Goal: Task Accomplishment & Management: Manage account settings

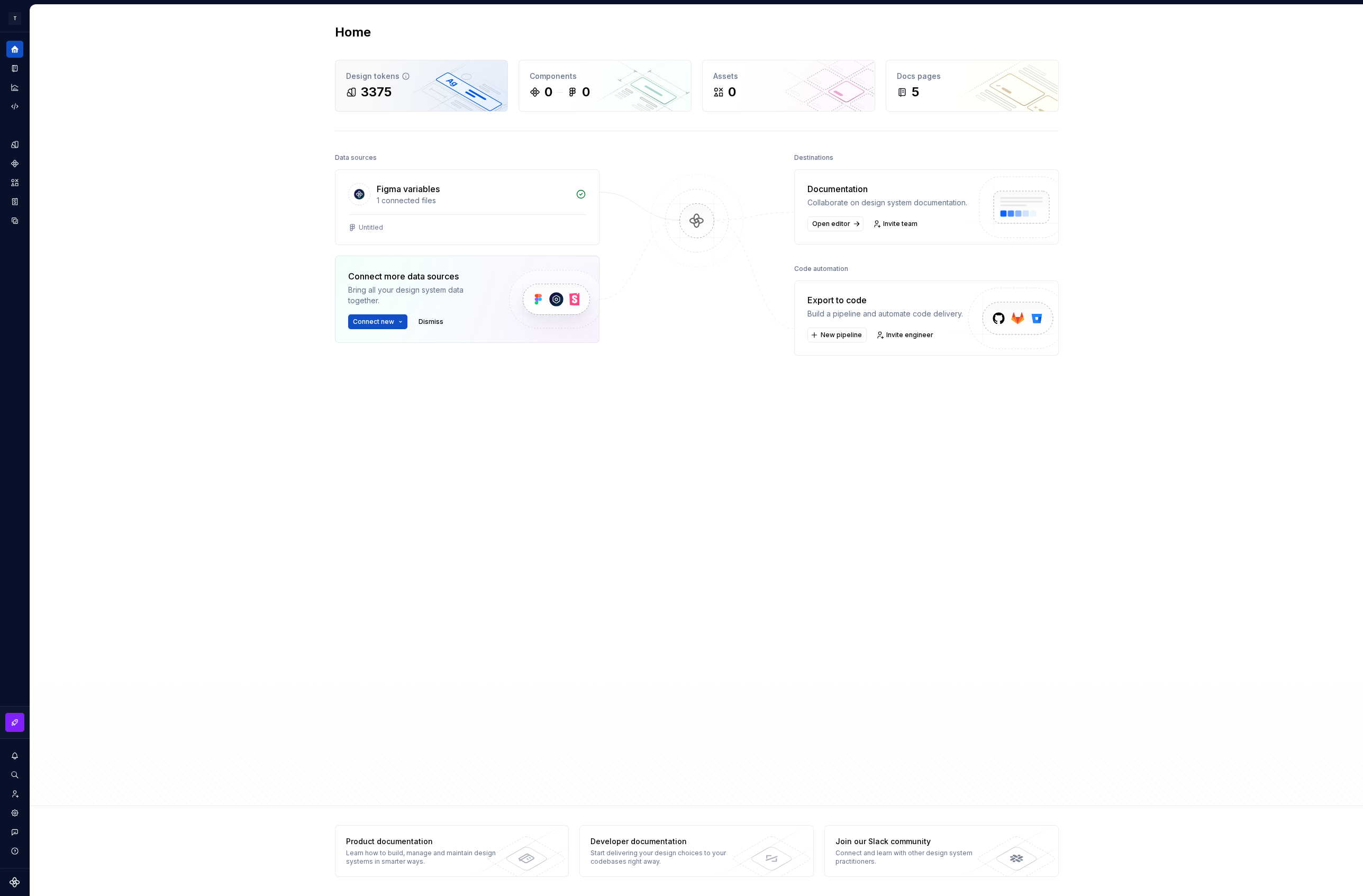
click at [392, 96] on div "3375" at bounding box center [421, 92] width 151 height 17
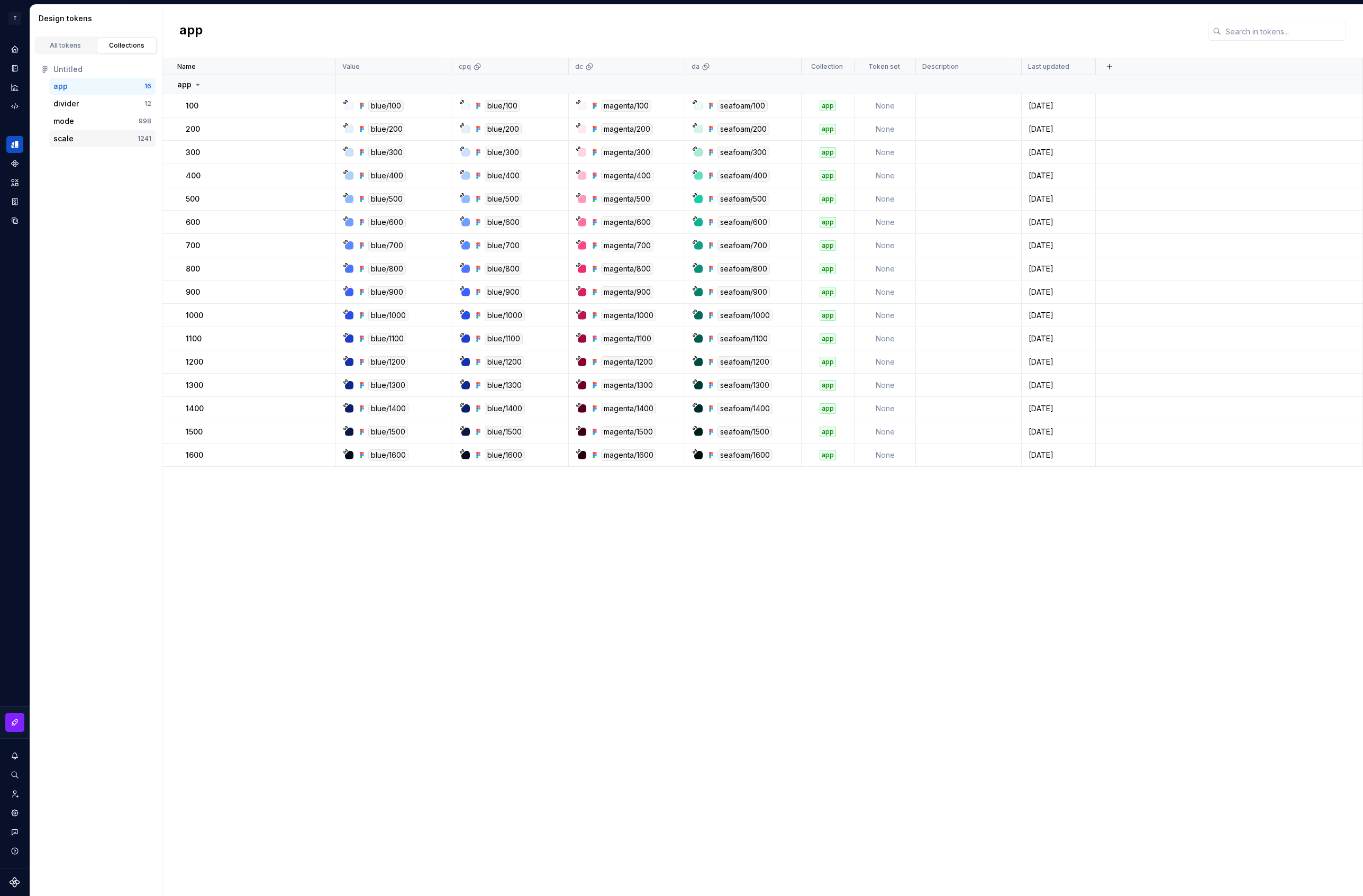
click at [137, 140] on div "scale" at bounding box center [96, 139] width 84 height 11
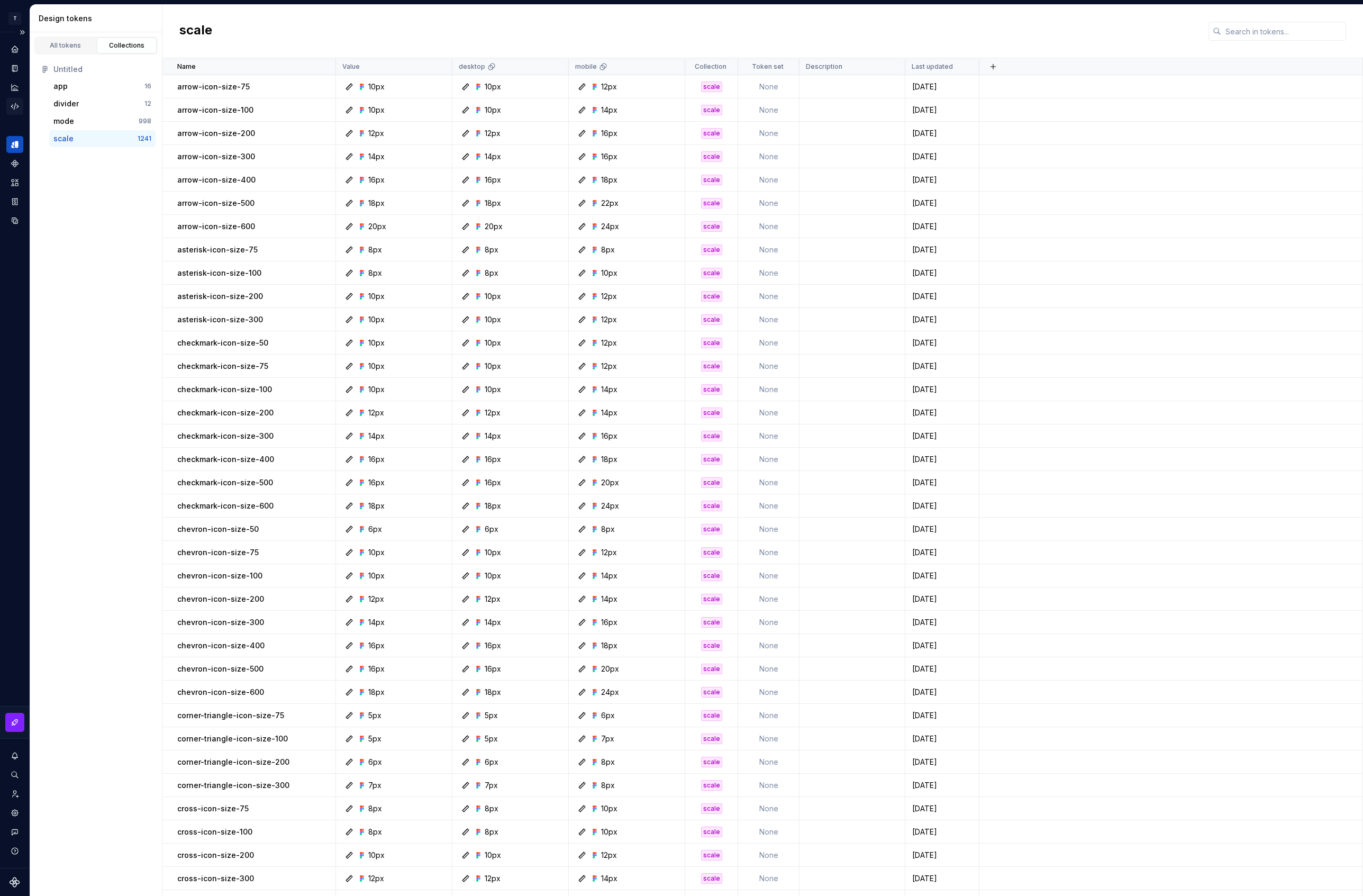
click at [14, 107] on icon "Code automation" at bounding box center [15, 106] width 7 height 6
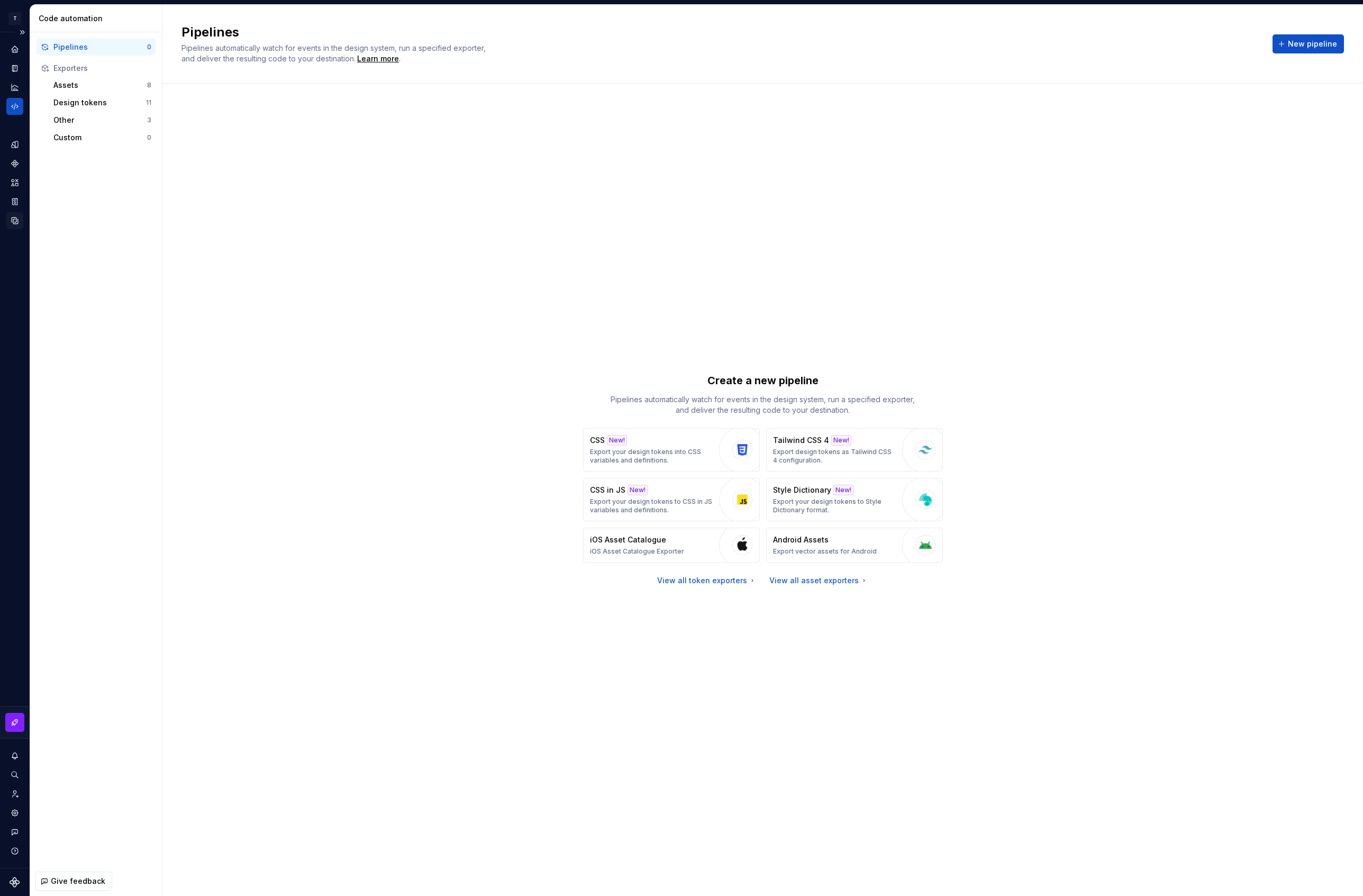
click at [14, 228] on div "Data sources" at bounding box center [15, 220] width 17 height 17
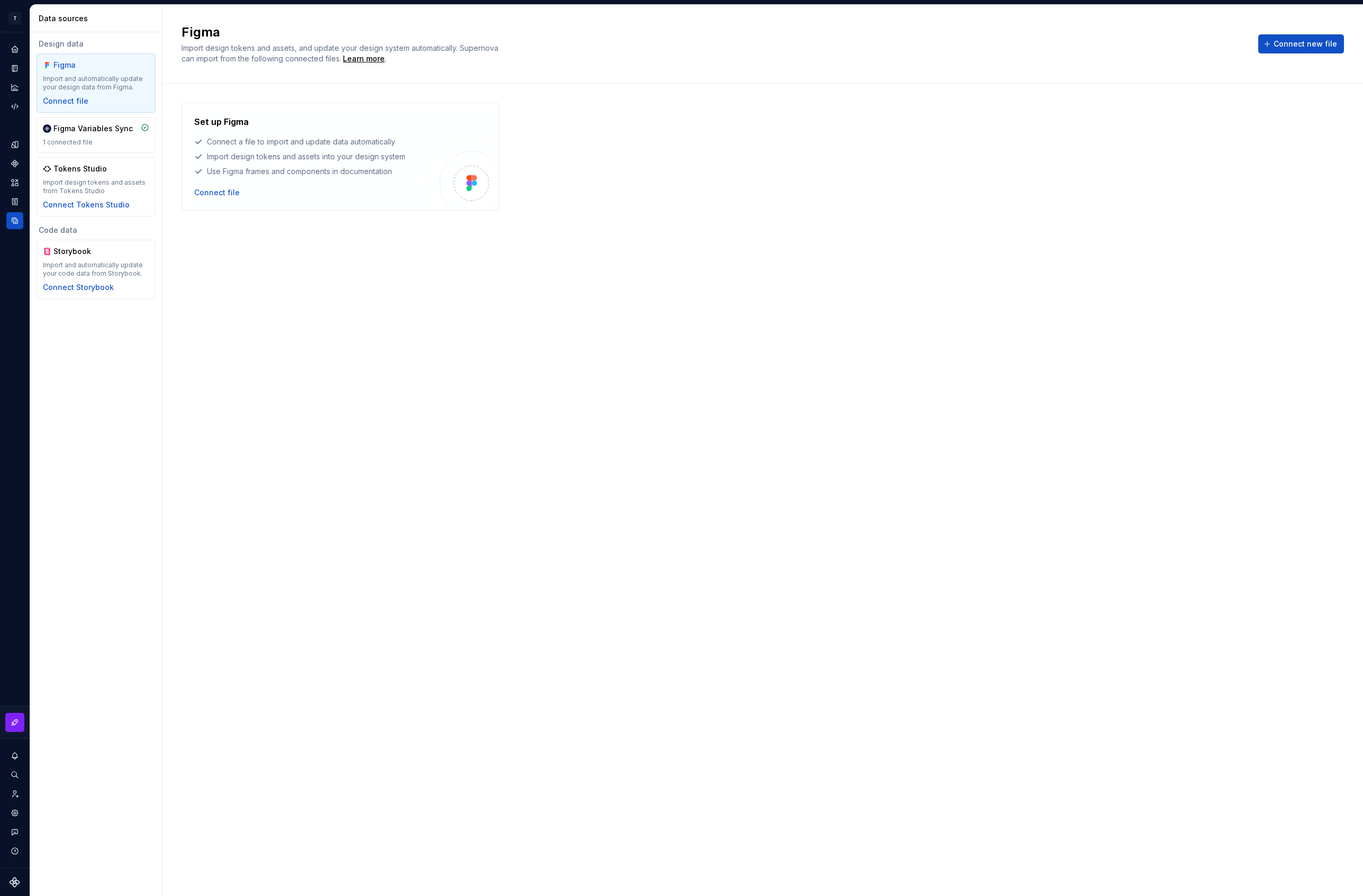
click at [122, 95] on div "Figma Import and automatically update your design data from Figma. Connect file" at bounding box center [96, 83] width 106 height 46
click at [15, 102] on icon "Code automation" at bounding box center [15, 106] width 10 height 10
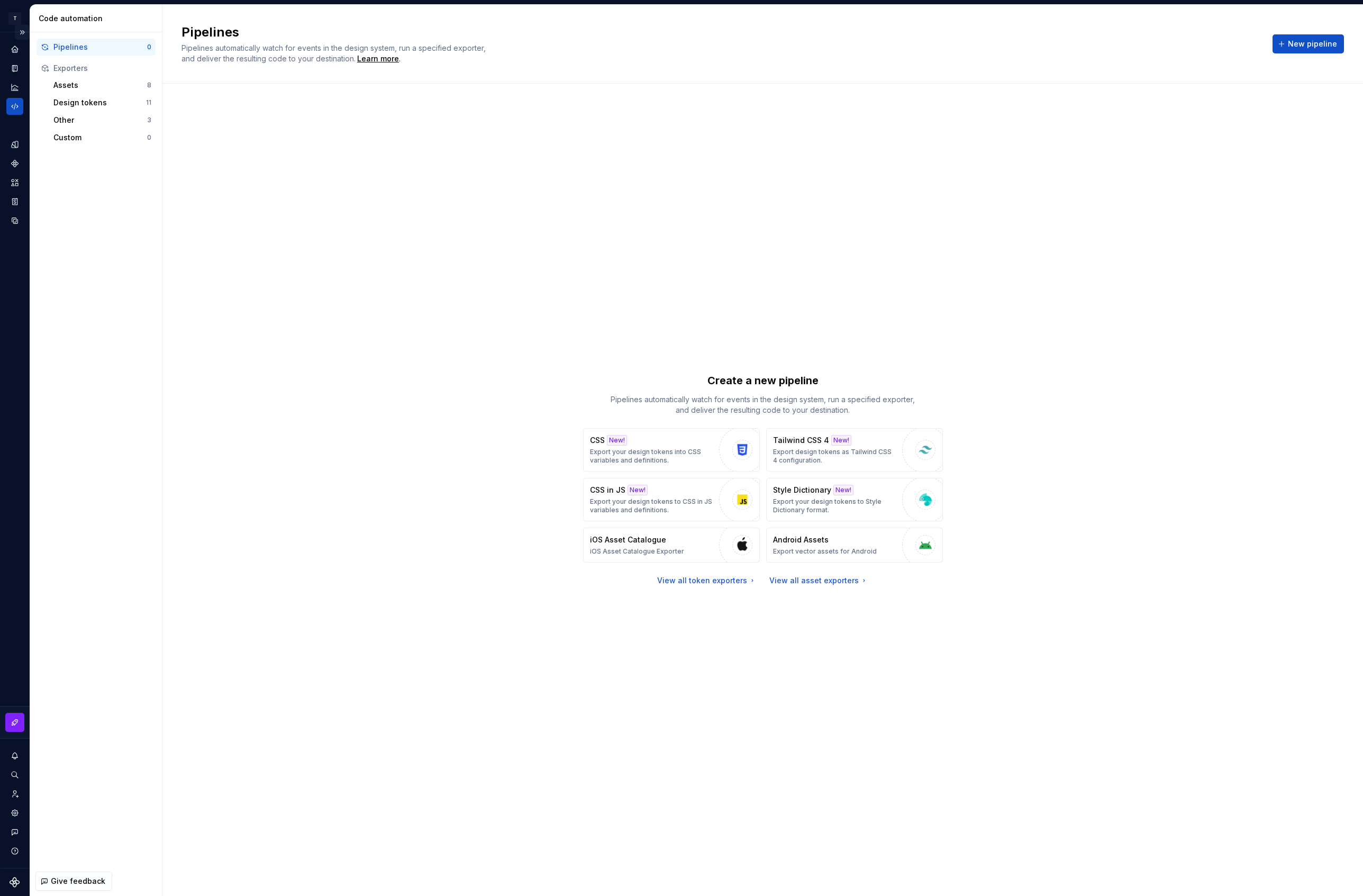
click at [25, 30] on button "Expand sidebar" at bounding box center [22, 32] width 15 height 15
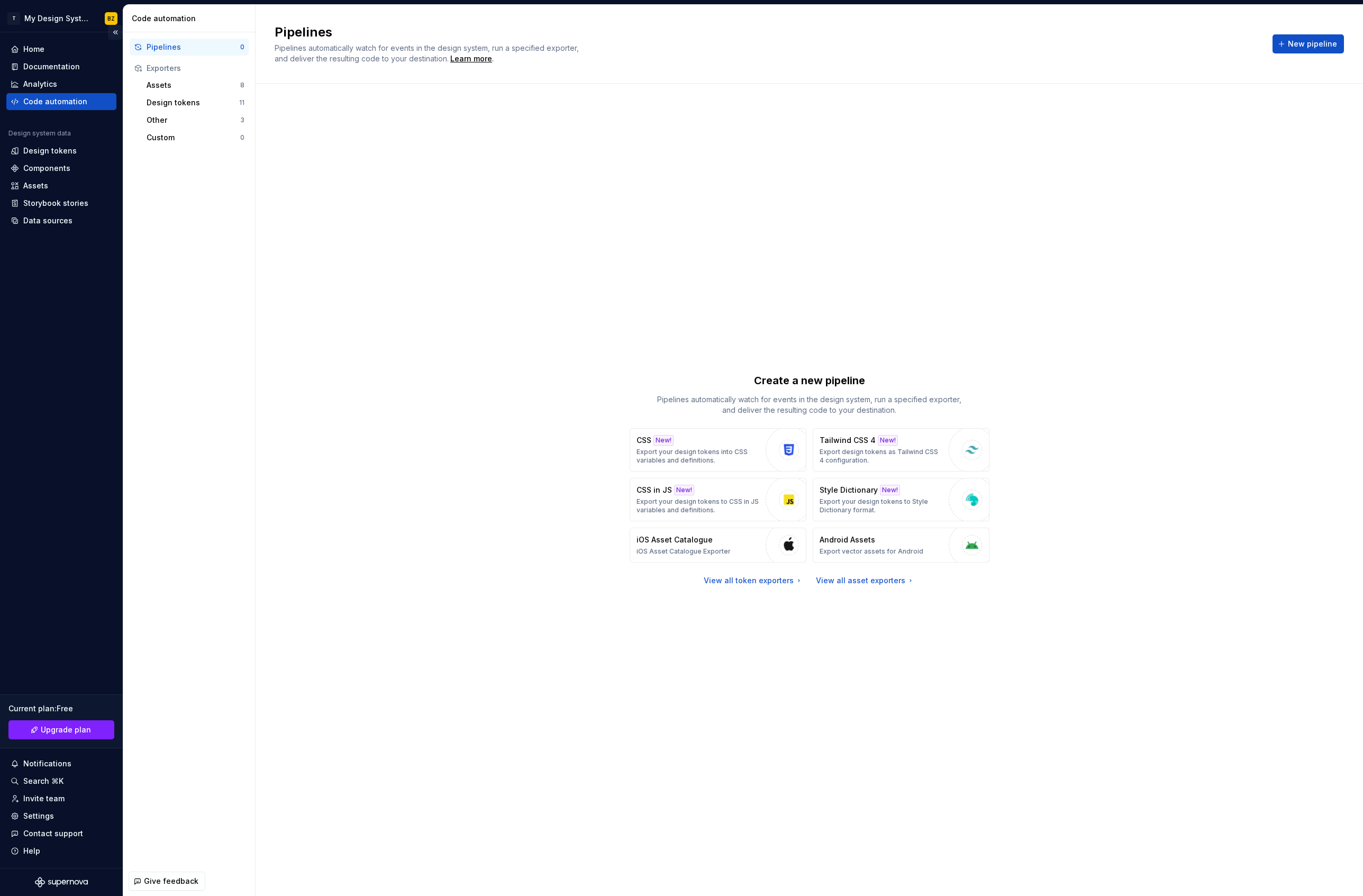
click at [114, 32] on button "Collapse sidebar" at bounding box center [115, 32] width 15 height 15
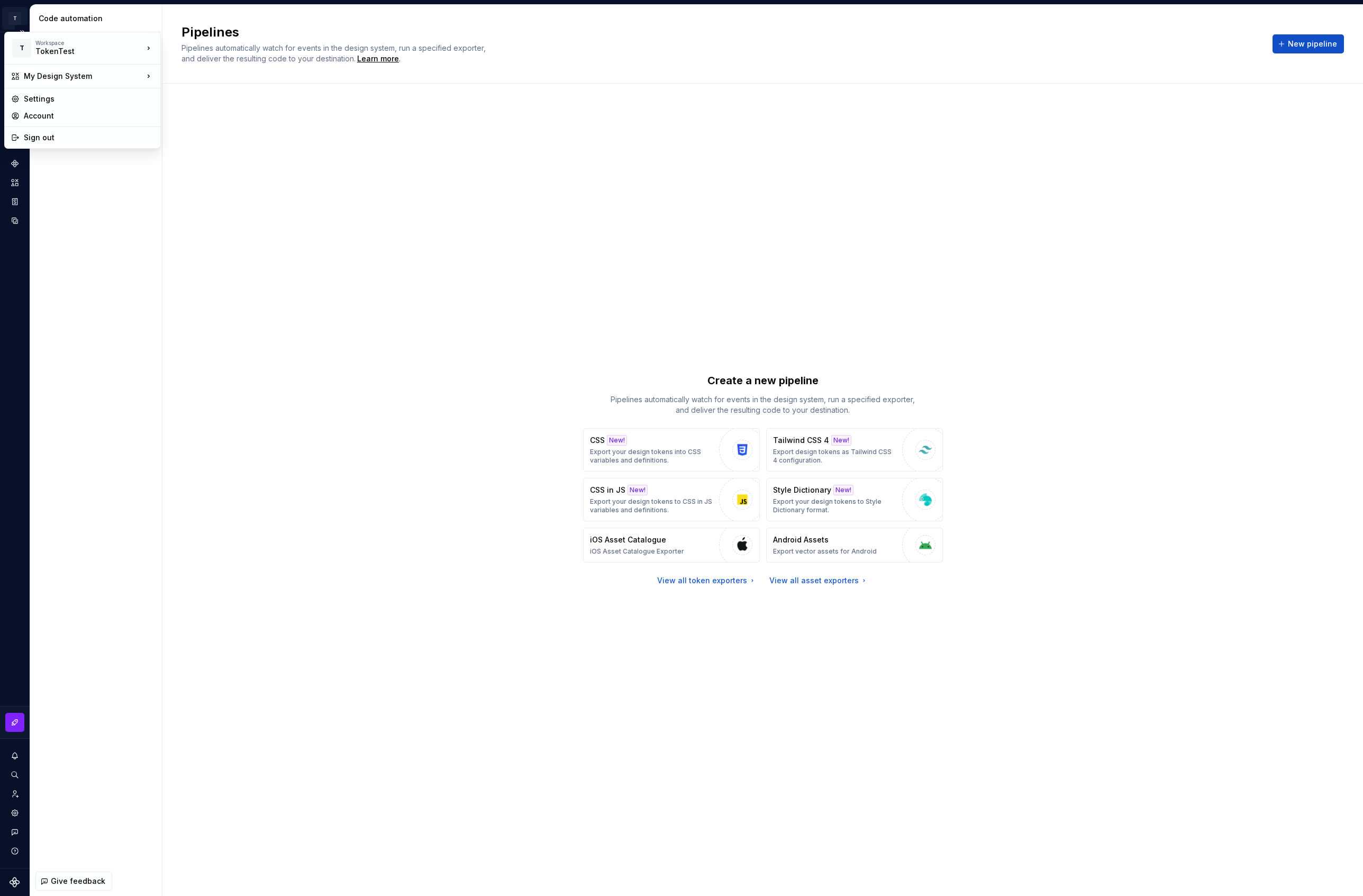
click at [19, 19] on html "T My Design System BZ Design system data Code automation Pipelines 0 Exporters …" at bounding box center [682, 448] width 1363 height 896
click at [31, 5] on html "T My Design System BZ Design system data Code automation Pipelines 0 Exporters …" at bounding box center [682, 448] width 1363 height 896
click at [25, 30] on button "Expand sidebar" at bounding box center [22, 32] width 15 height 15
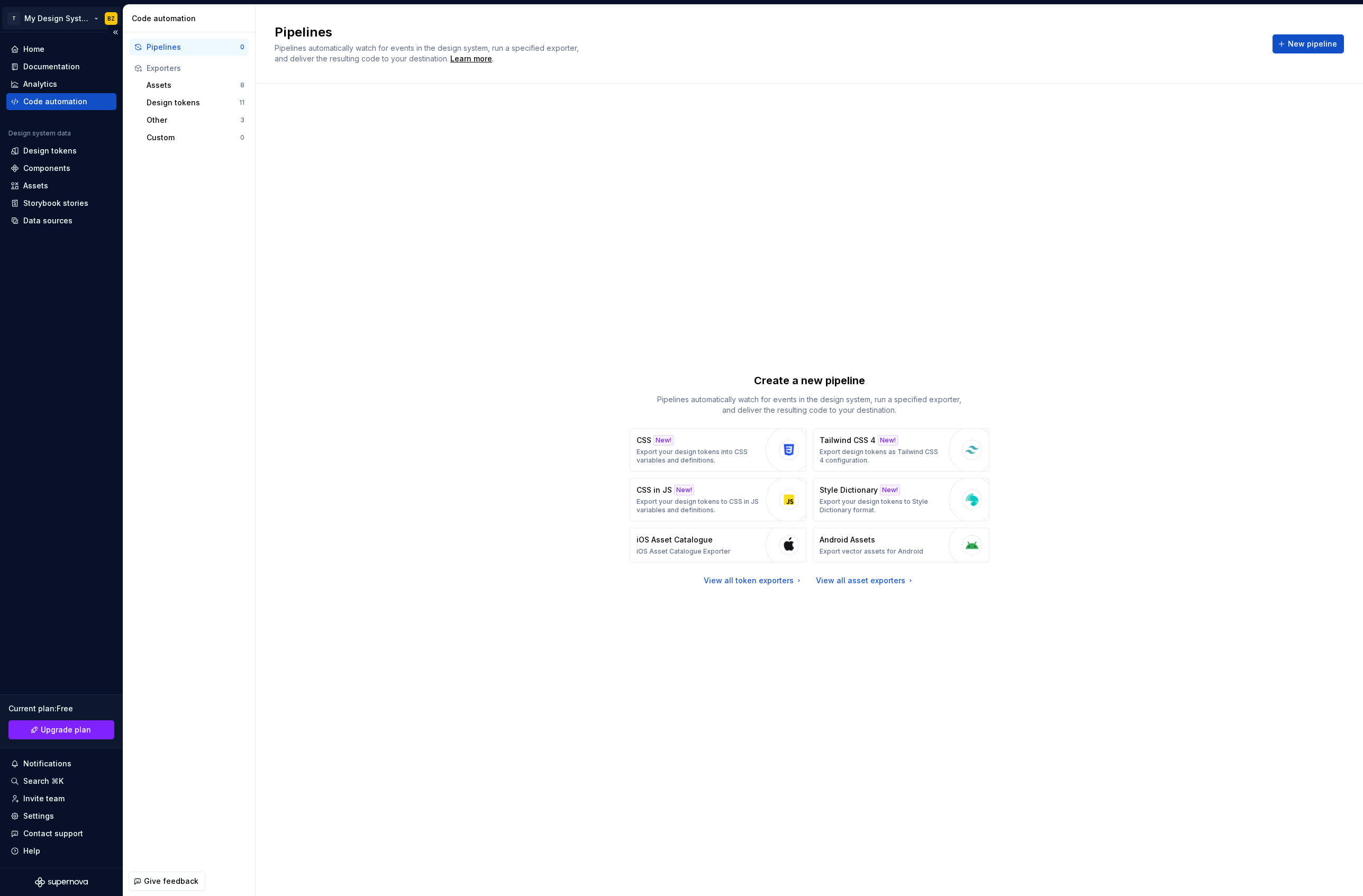
click at [12, 15] on html "T My Design System BZ Home Documentation Analytics Code automation Design syste…" at bounding box center [682, 448] width 1363 height 896
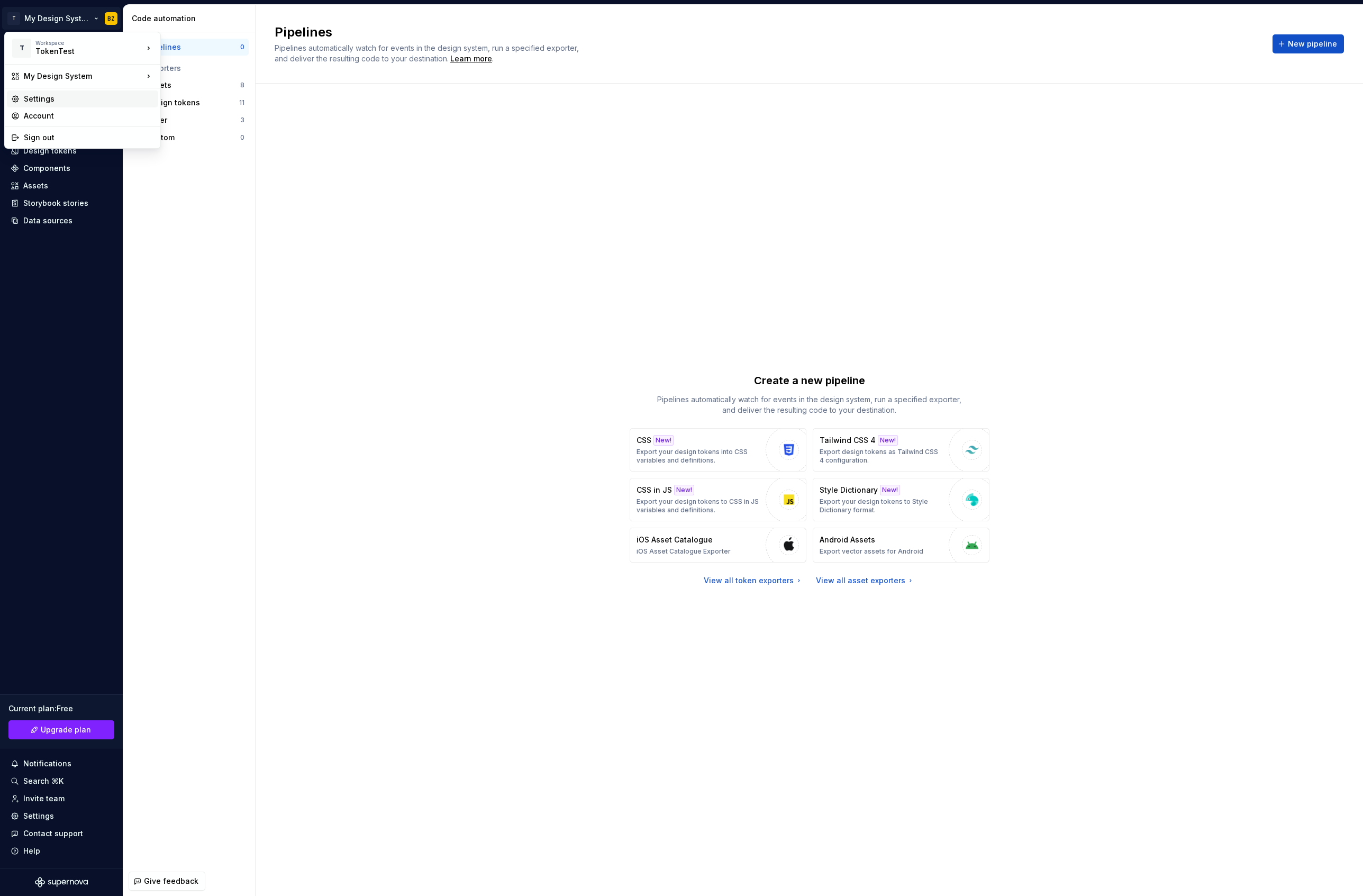
click at [49, 98] on div "Settings" at bounding box center [89, 99] width 130 height 11
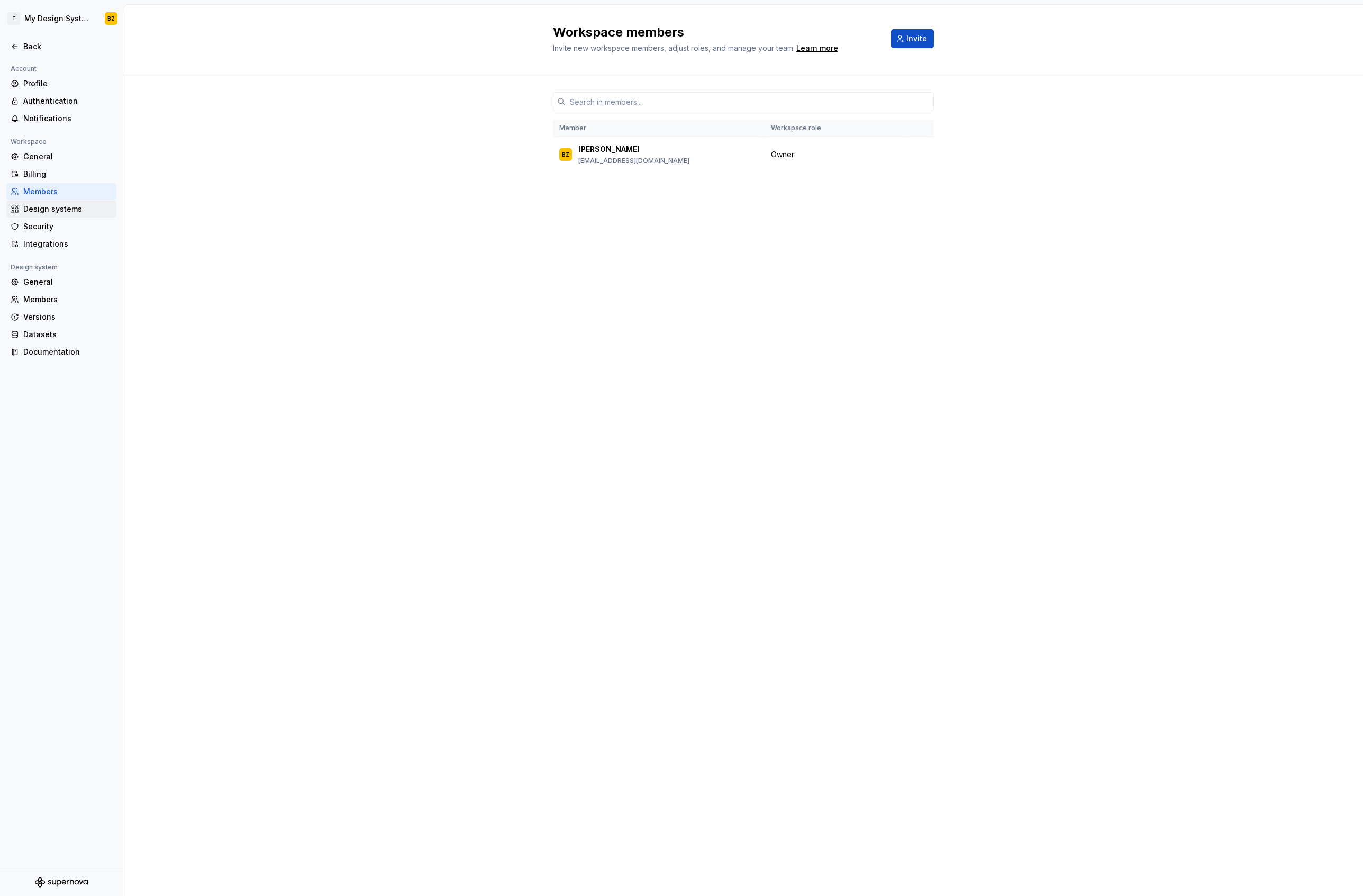
click at [60, 216] on div "Design systems" at bounding box center [62, 208] width 110 height 17
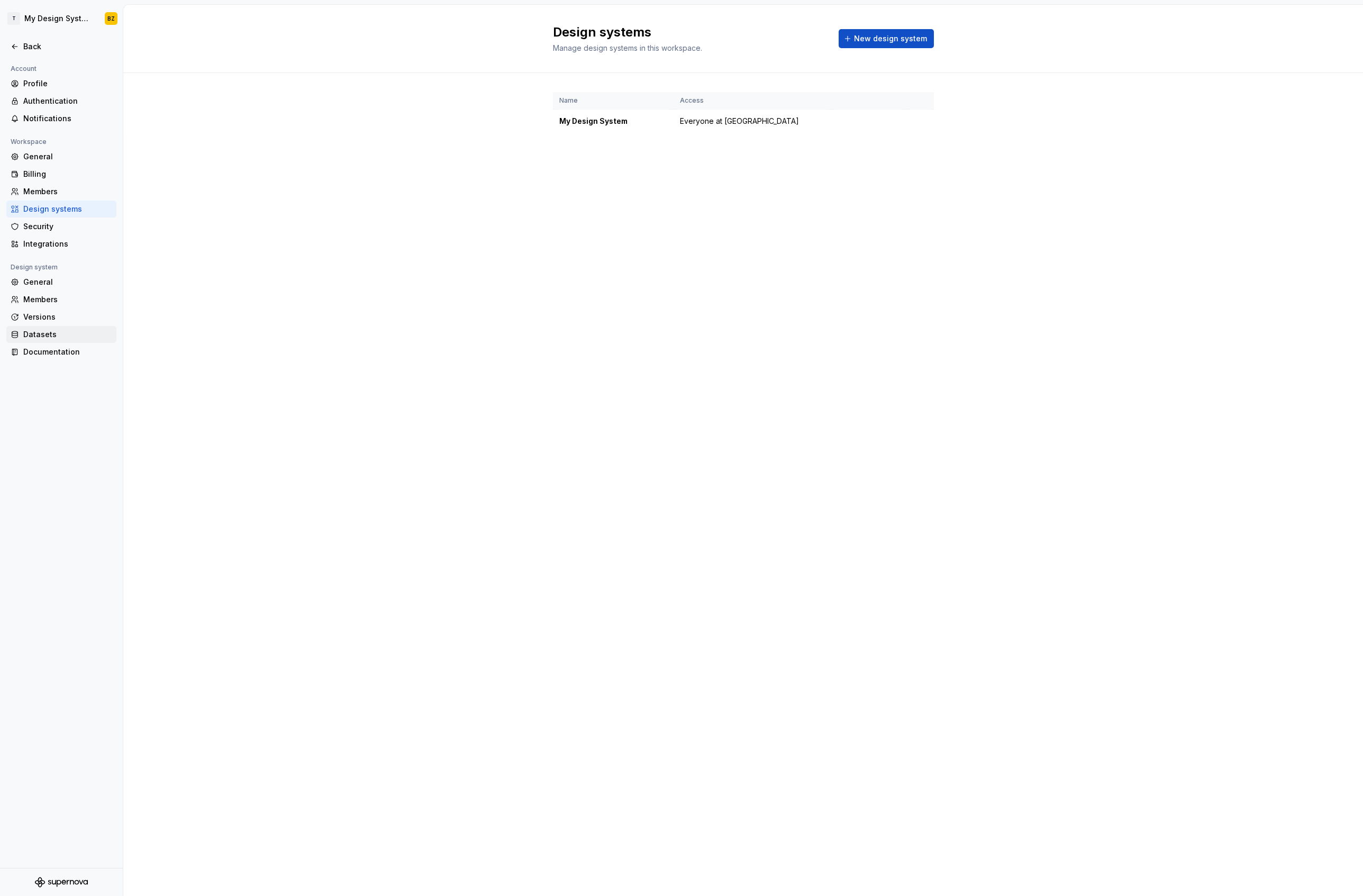
click at [56, 329] on div "Datasets" at bounding box center [68, 334] width 89 height 11
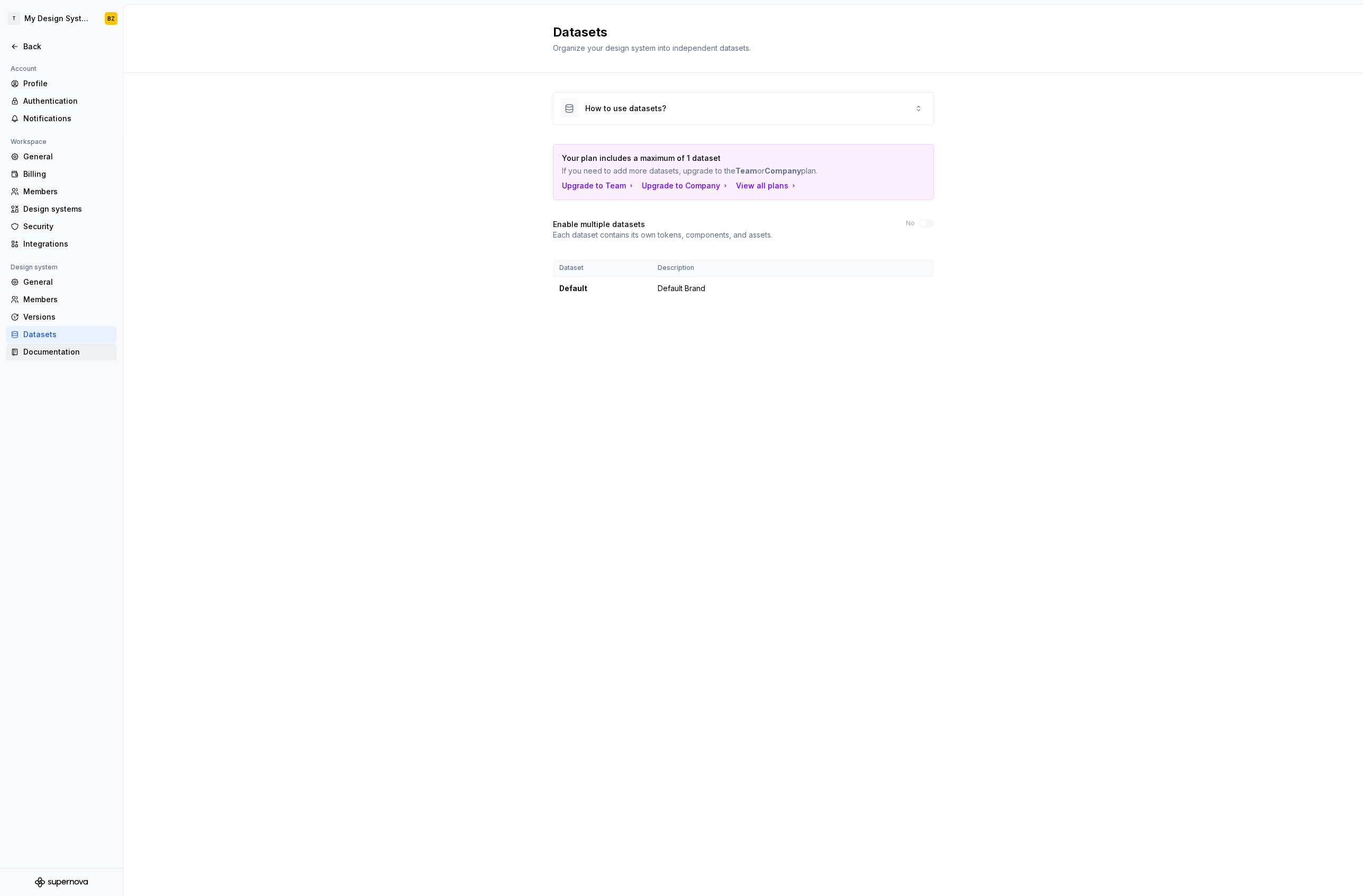
click at [57, 353] on div "Documentation" at bounding box center [68, 352] width 89 height 11
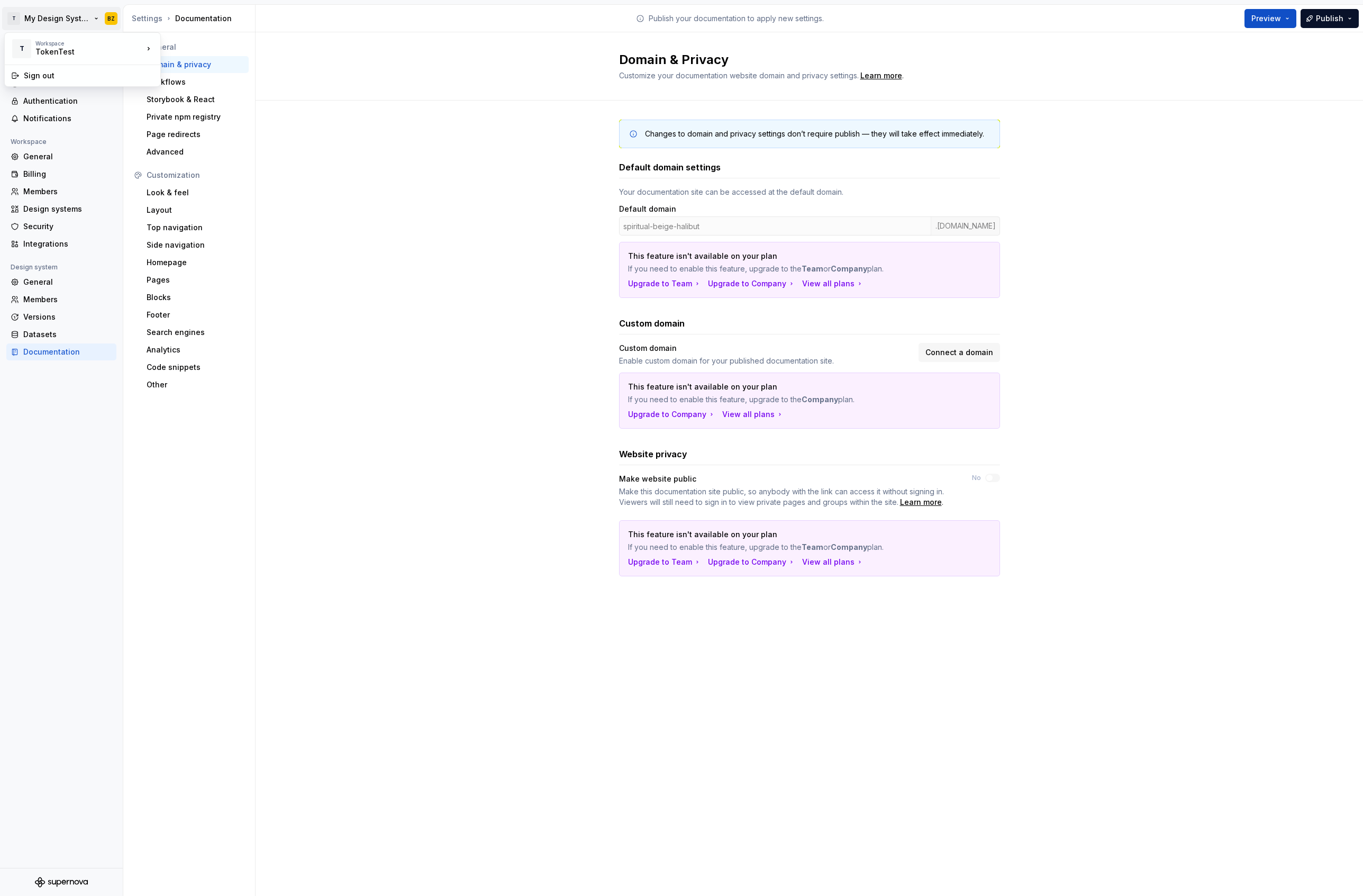
click at [45, 18] on html "T My Design System BZ Back Account Profile Authentication Notifications Workspa…" at bounding box center [682, 448] width 1363 height 896
click at [336, 124] on html "T My Design System BZ Back Account Profile Authentication Notifications Workspa…" at bounding box center [682, 448] width 1363 height 896
click at [139, 16] on div "Settings" at bounding box center [147, 18] width 31 height 11
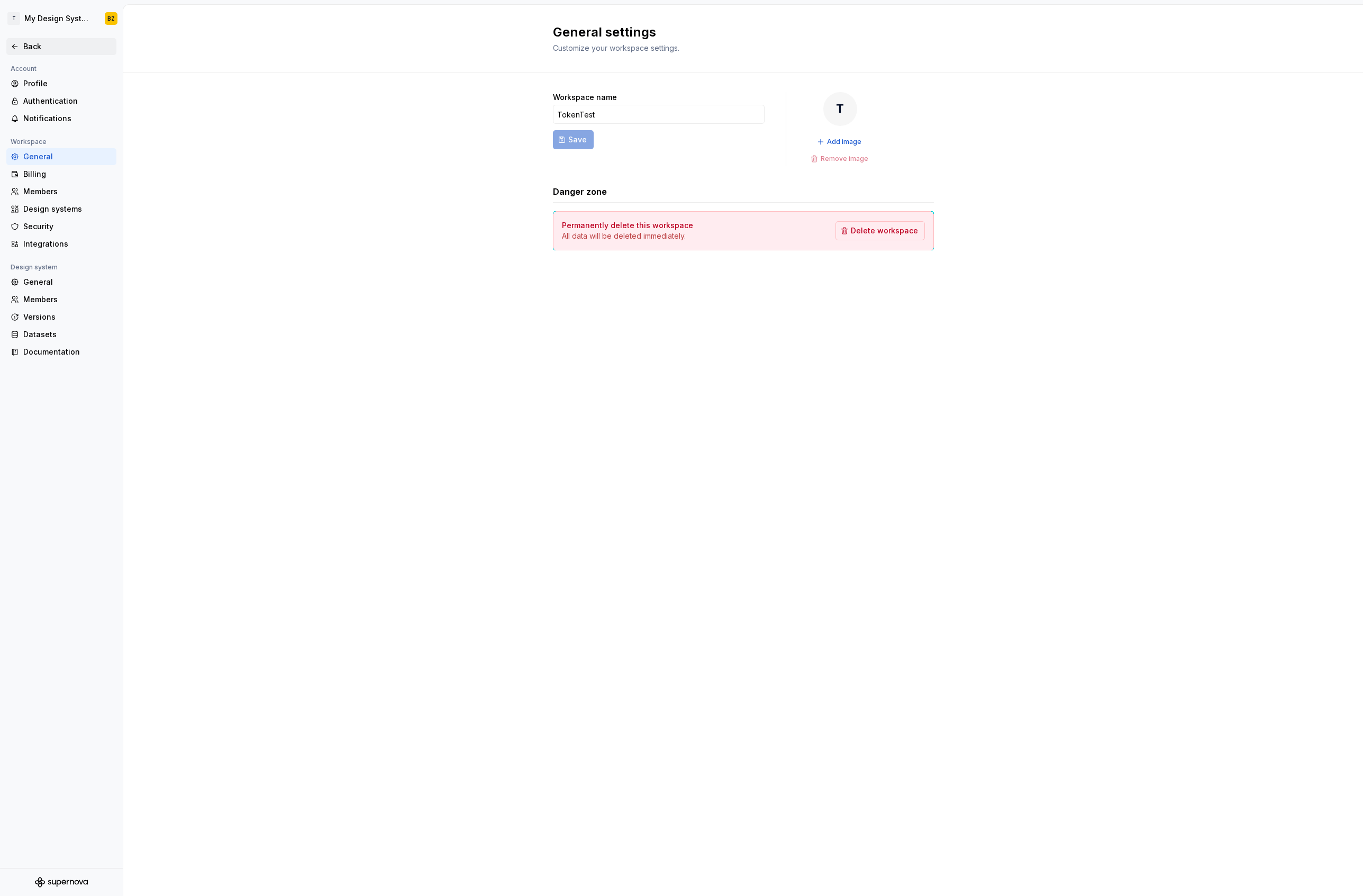
click at [29, 46] on div "Back" at bounding box center [68, 46] width 89 height 11
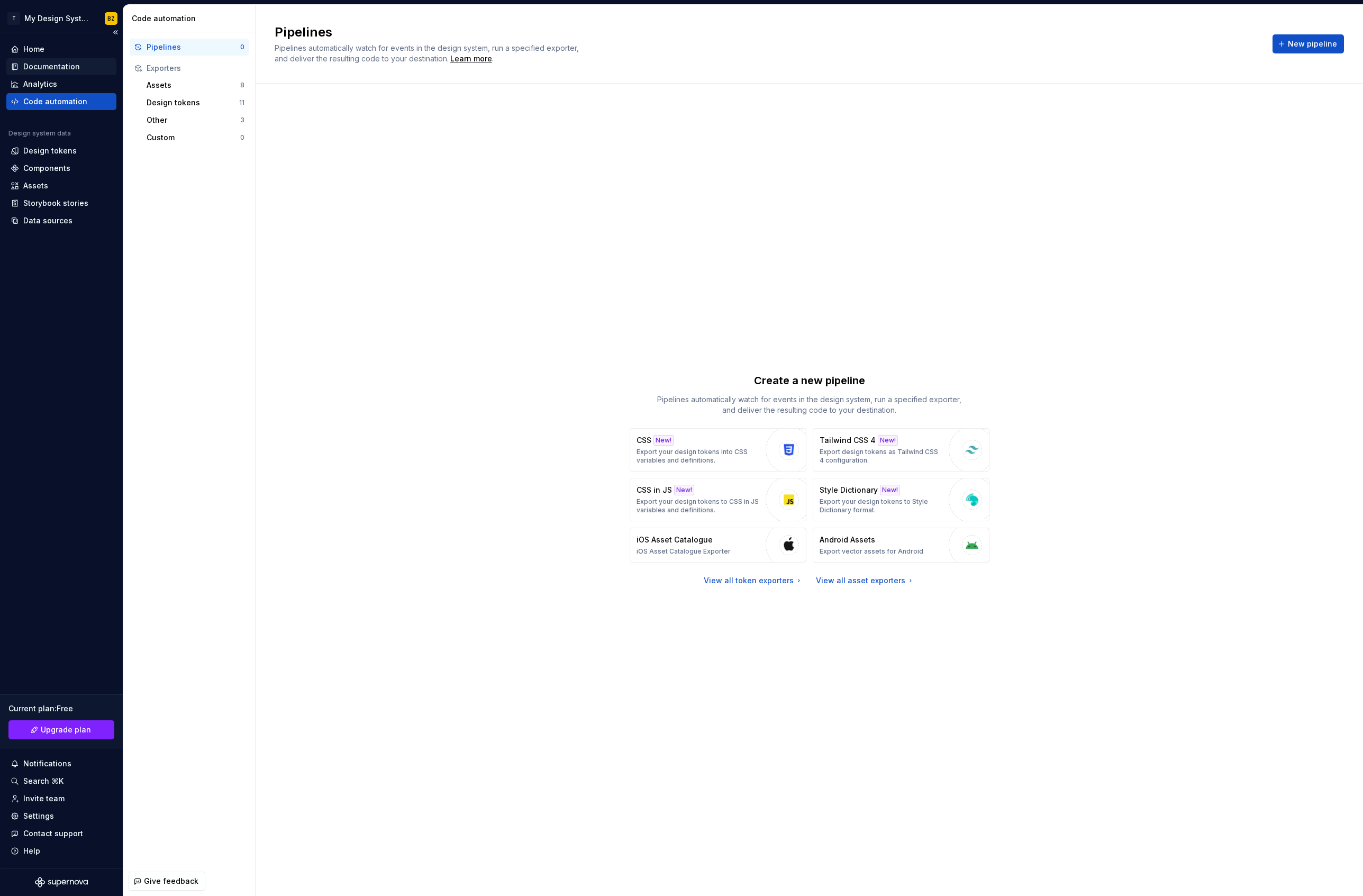
click at [38, 72] on div "Documentation" at bounding box center [62, 66] width 110 height 17
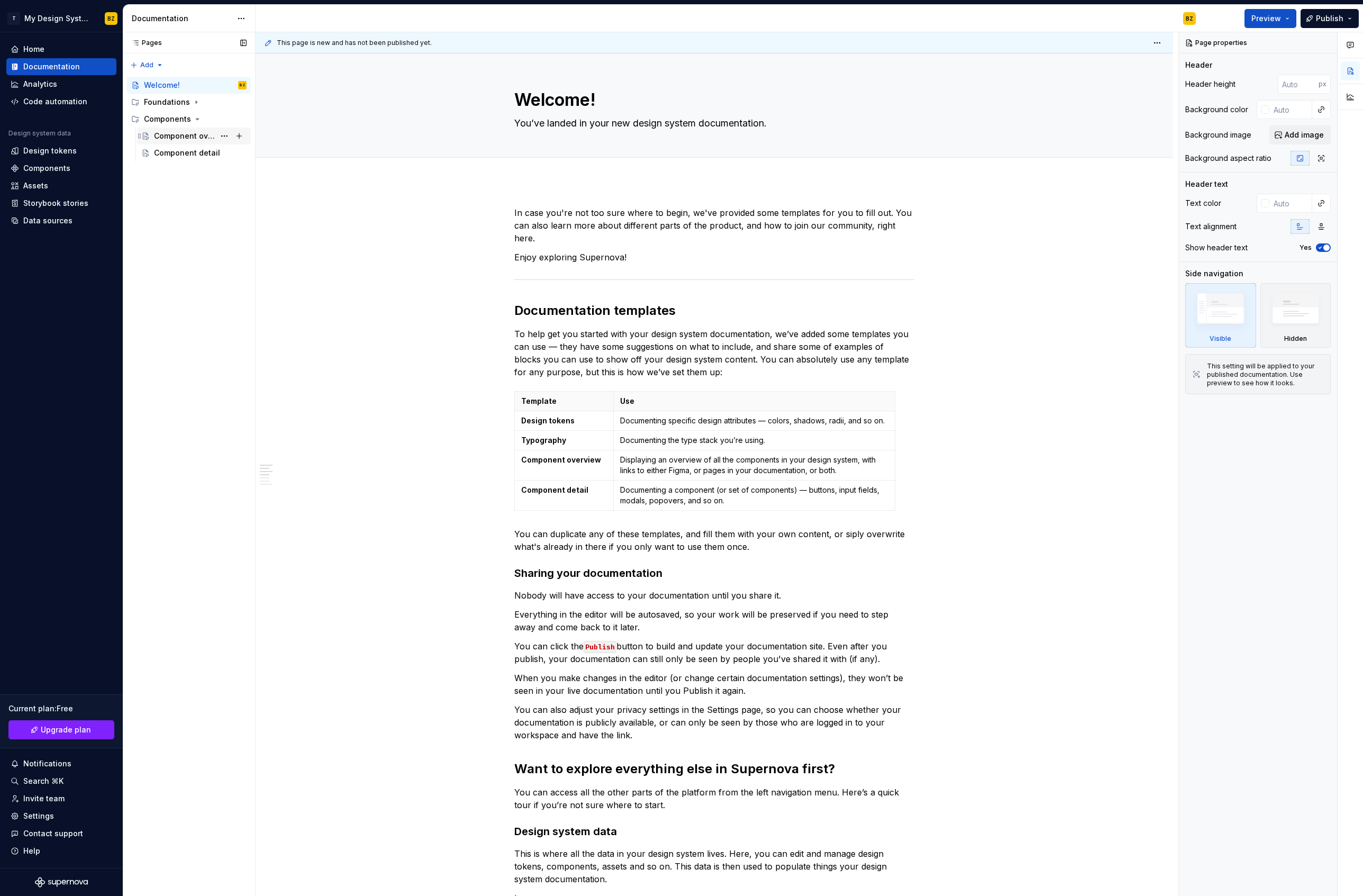
click at [173, 129] on div "Component overview" at bounding box center [200, 136] width 92 height 15
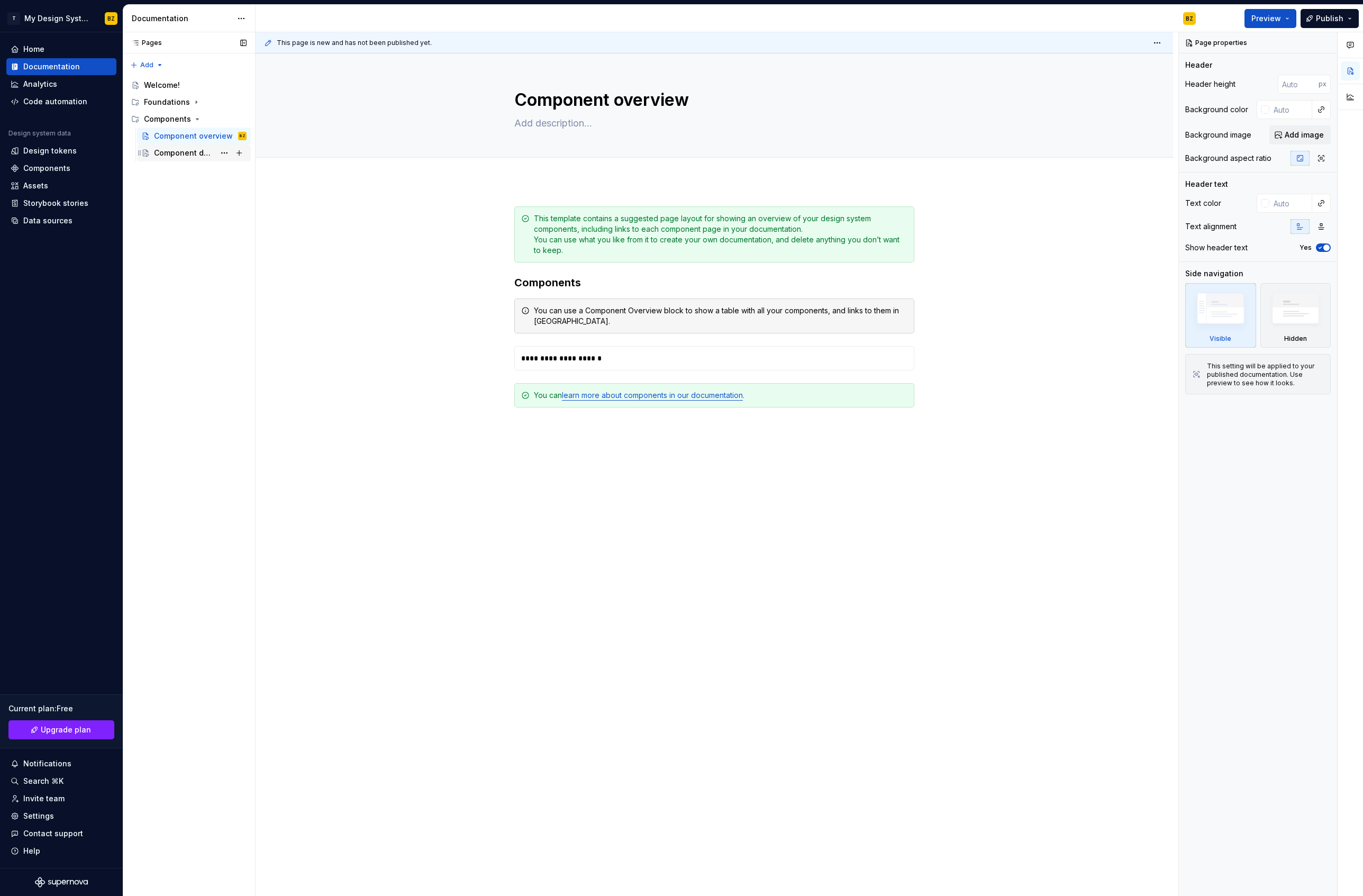
click at [171, 153] on div "Component detail" at bounding box center [184, 153] width 61 height 11
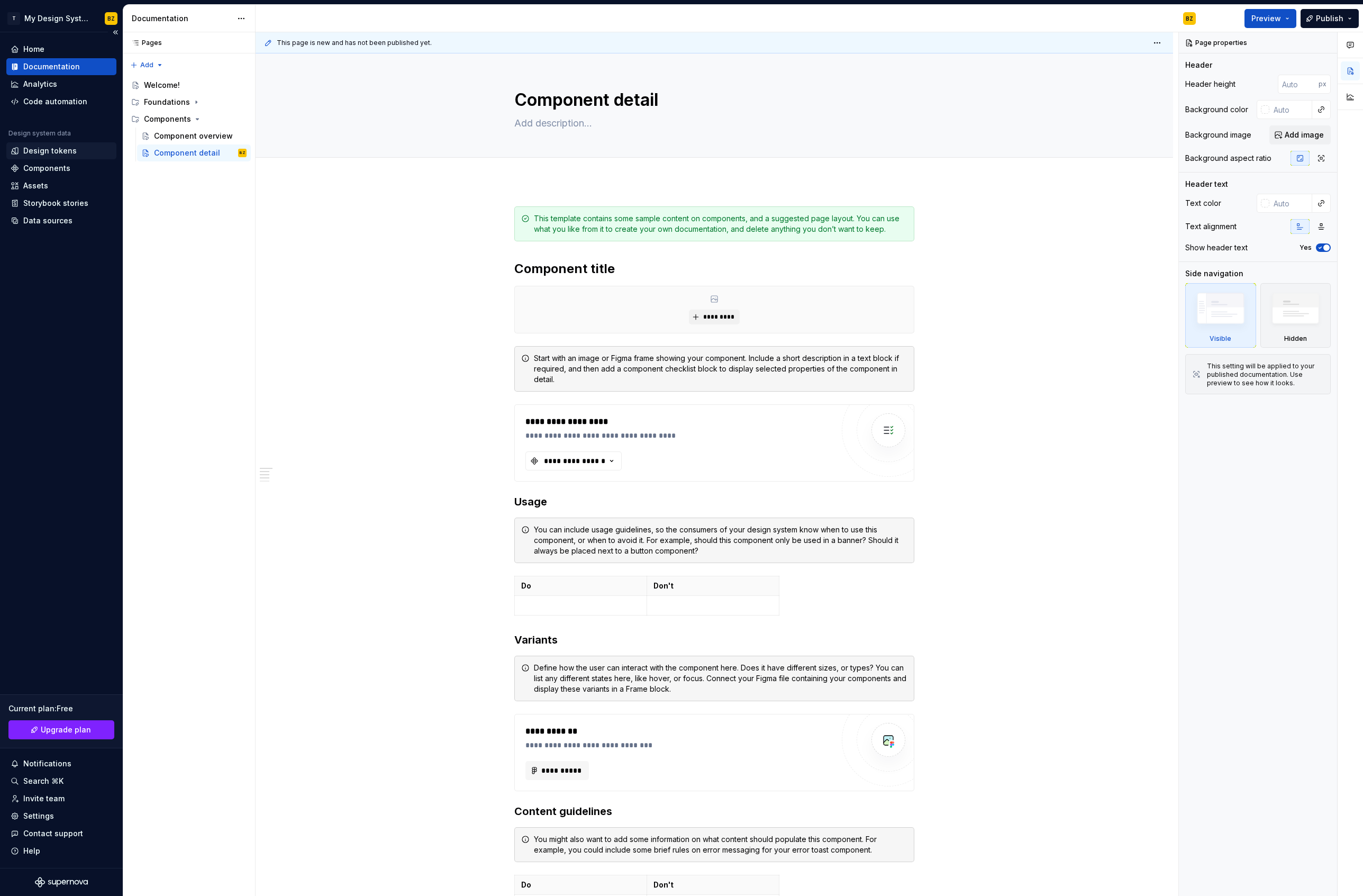
type textarea "*"
click at [52, 150] on div "Design tokens" at bounding box center [50, 151] width 53 height 11
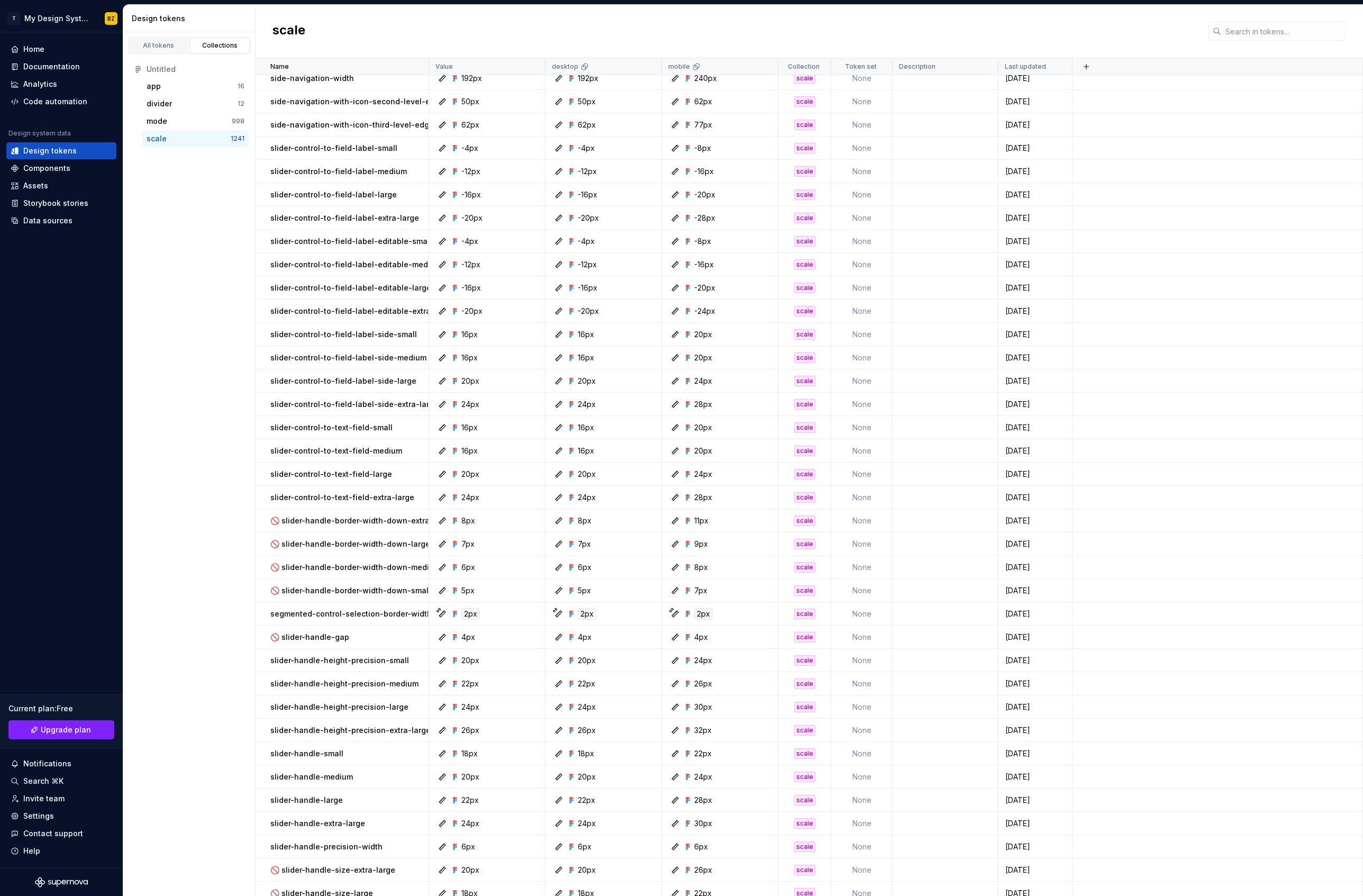
scroll to position [12219, 0]
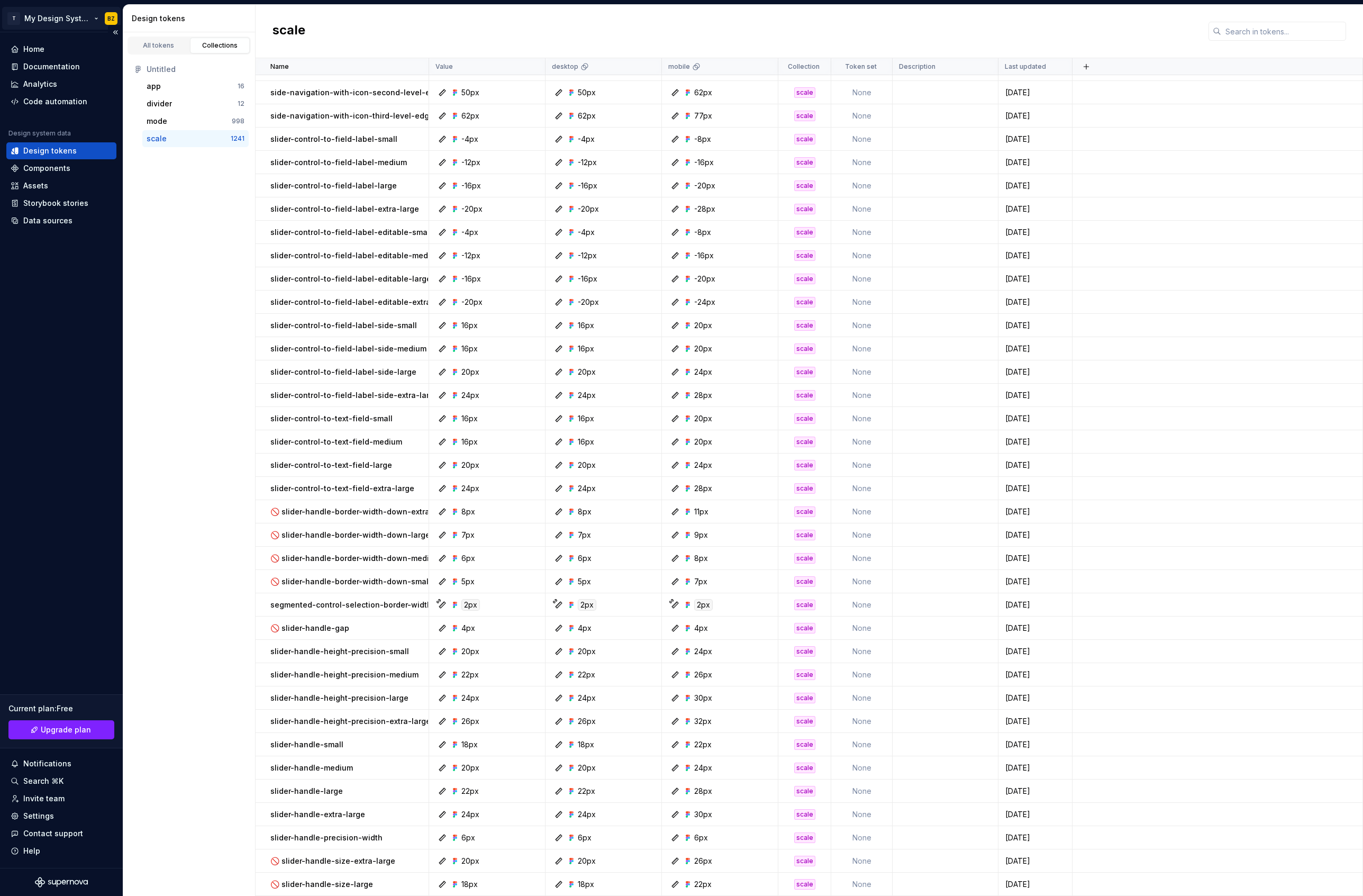
click at [65, 15] on html "T My Design System BZ Home Documentation Analytics Code automation Design syste…" at bounding box center [682, 448] width 1363 height 896
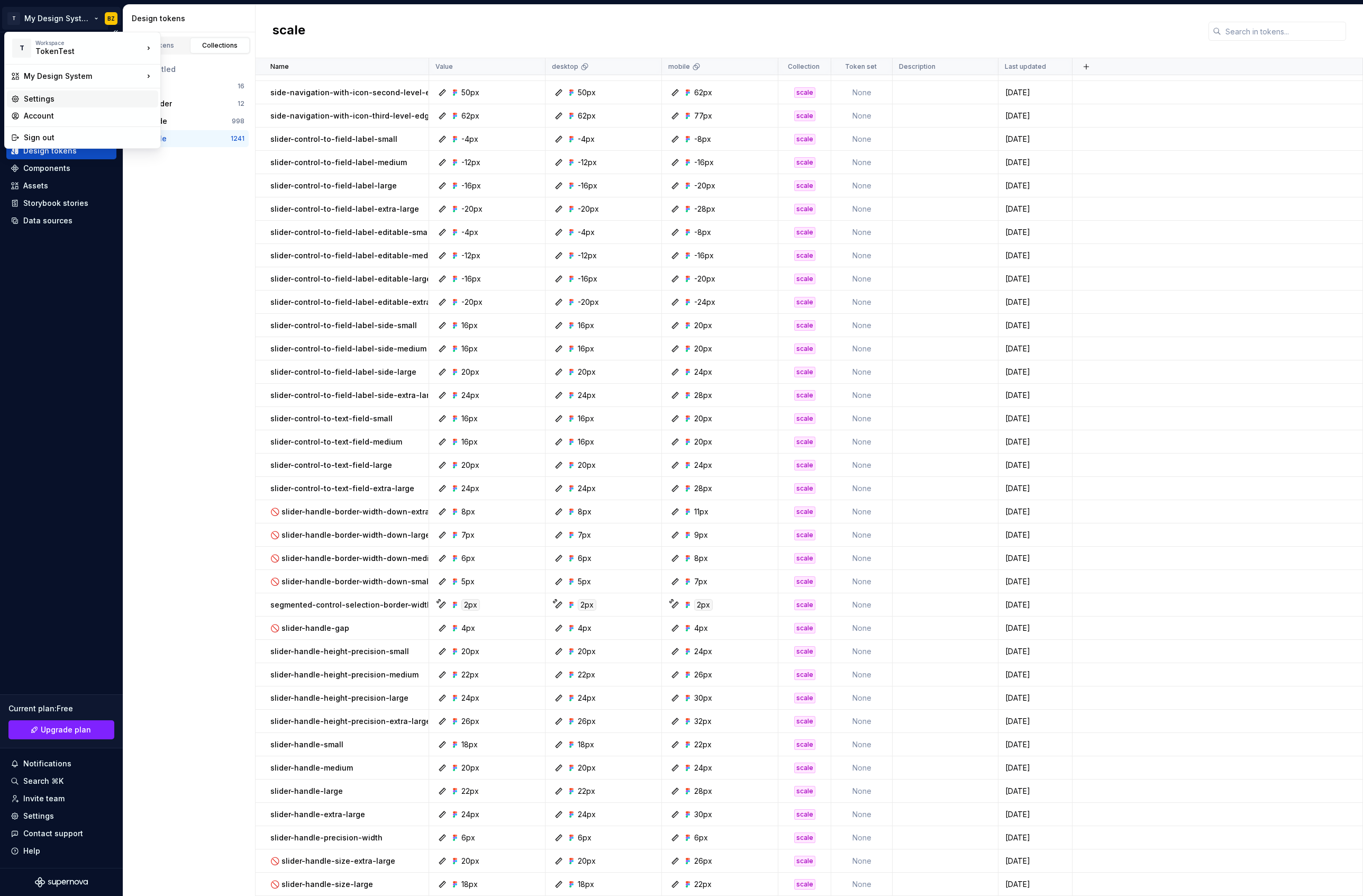
click at [39, 98] on div "Settings" at bounding box center [89, 99] width 130 height 11
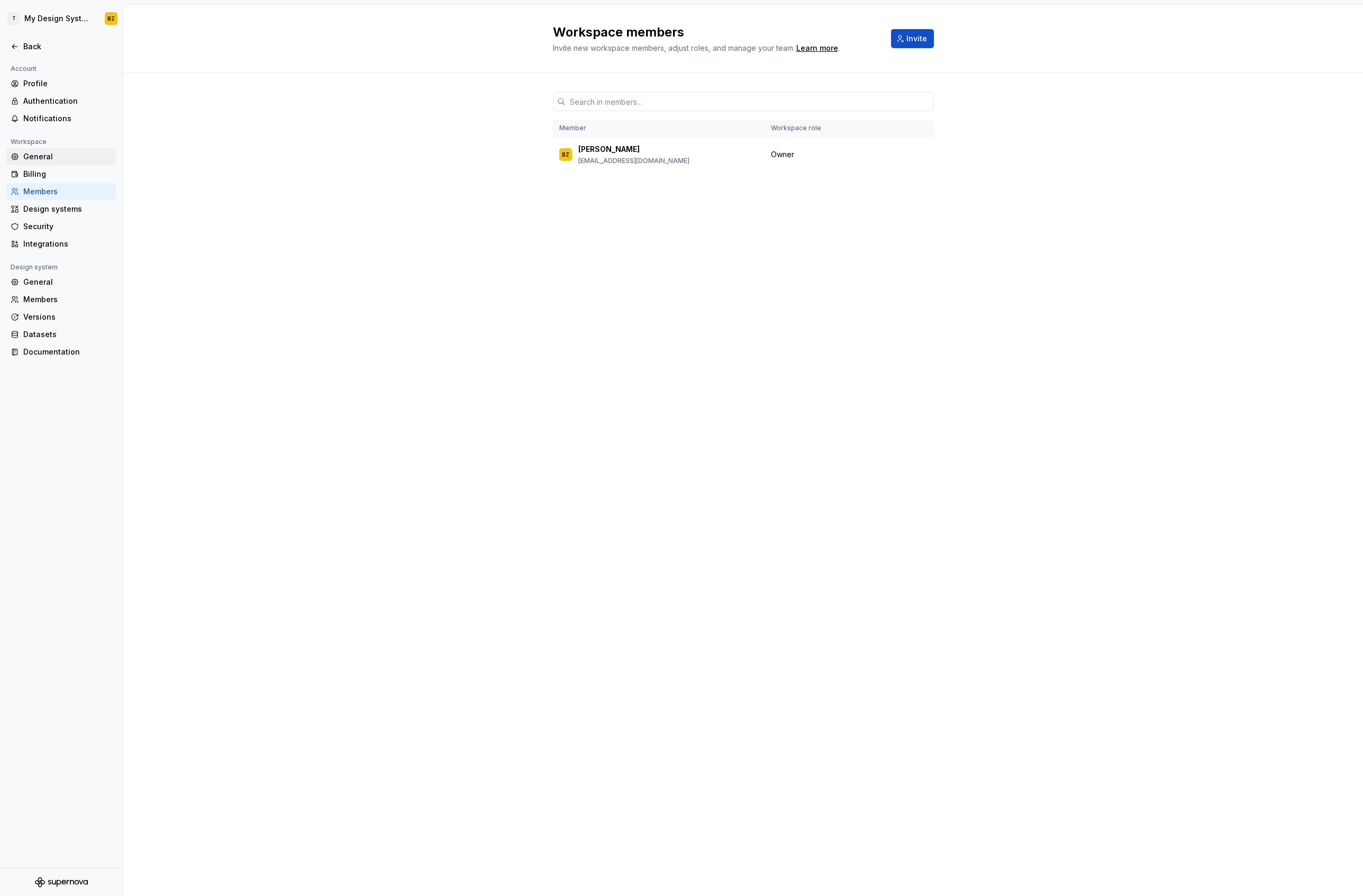
click at [44, 157] on div "General" at bounding box center [68, 157] width 89 height 11
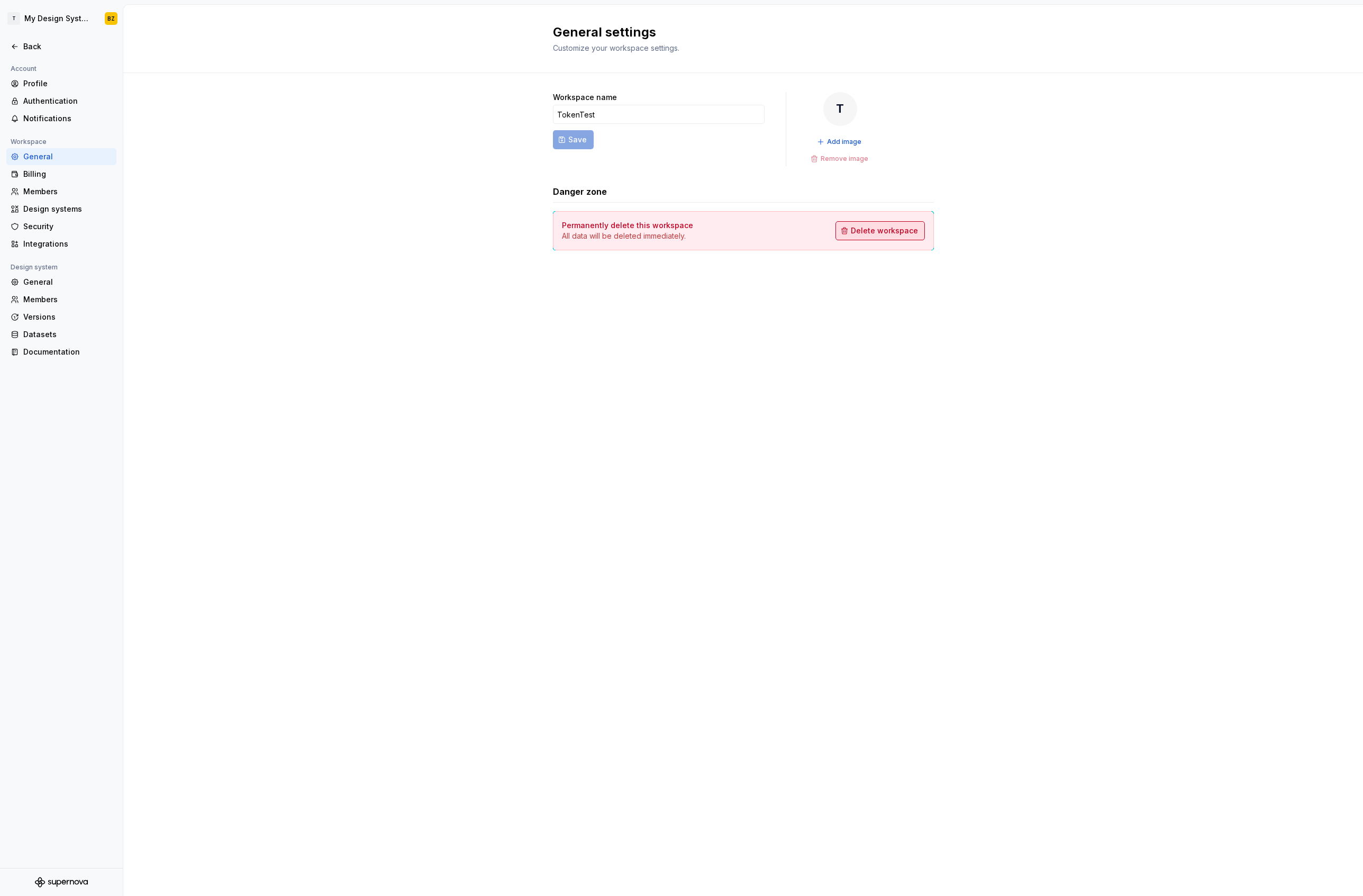
click at [896, 231] on span "Delete workspace" at bounding box center [885, 231] width 67 height 11
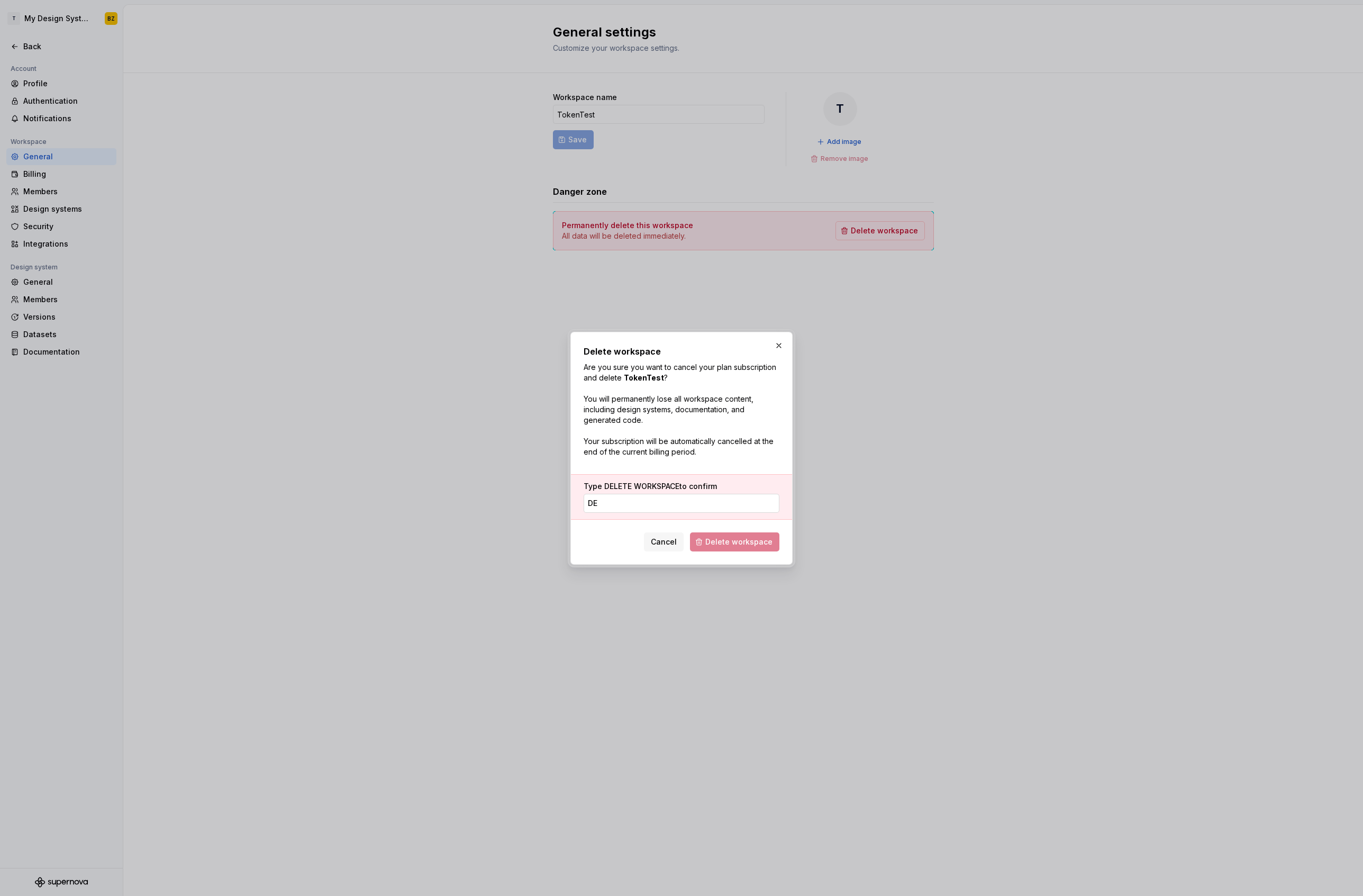
type input "D"
type input "DELETE WORKSPACE"
click at [647, 544] on div "Cancel Delete workspace" at bounding box center [682, 540] width 196 height 23
click at [660, 542] on span "Cancel" at bounding box center [664, 542] width 26 height 11
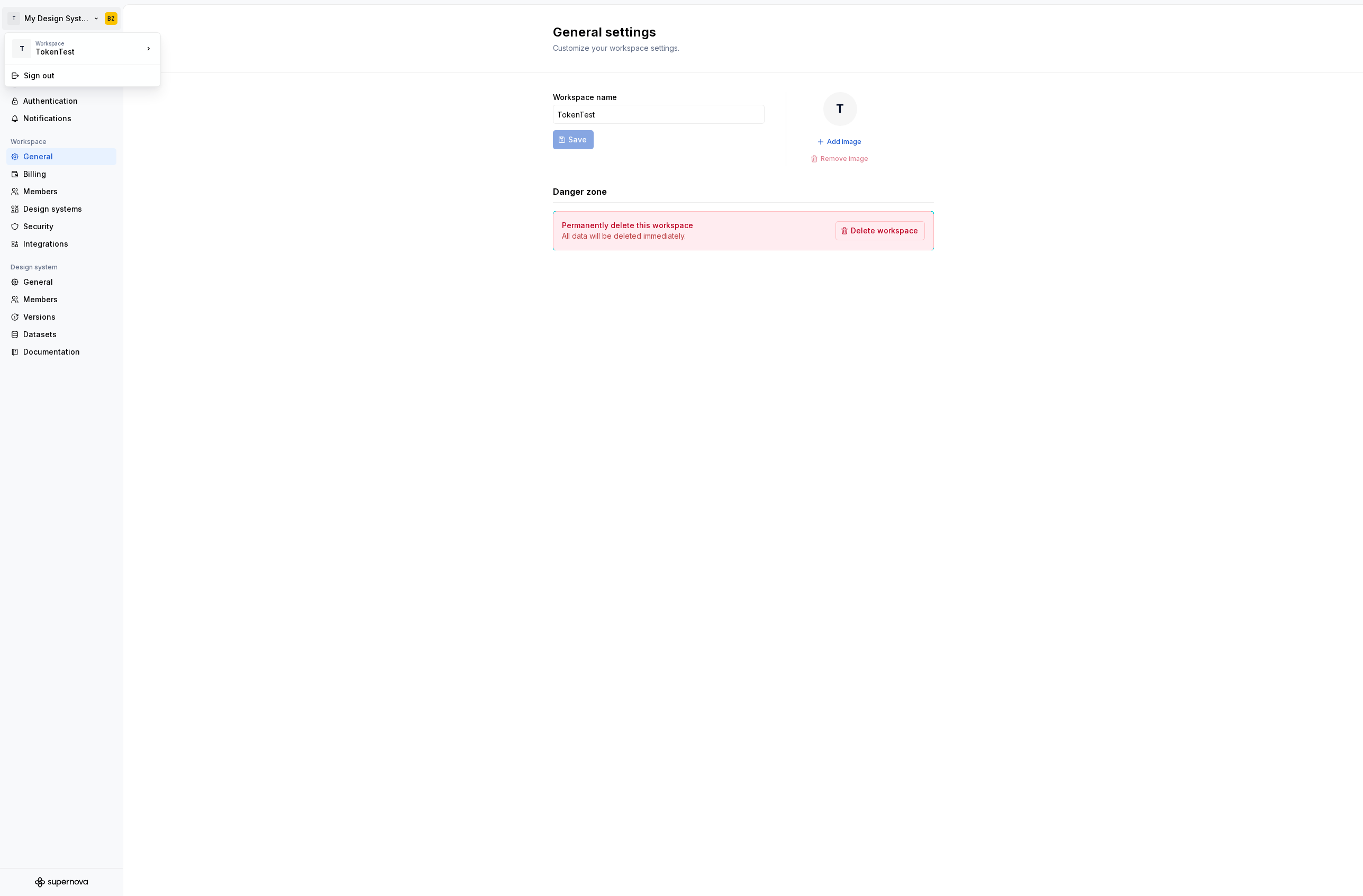
click at [60, 22] on html "T My Design System BZ Back Account Profile Authentication Notifications Workspa…" at bounding box center [682, 448] width 1363 height 896
click at [66, 49] on div "TokenTest" at bounding box center [80, 52] width 90 height 11
click at [203, 49] on div "Next" at bounding box center [215, 46] width 75 height 11
